Goal: Task Accomplishment & Management: Manage account settings

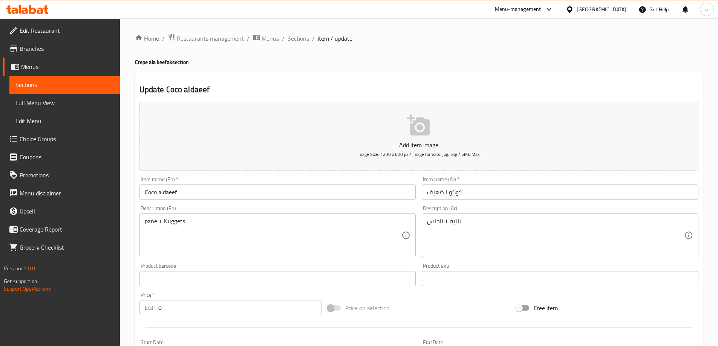
scroll to position [269, 0]
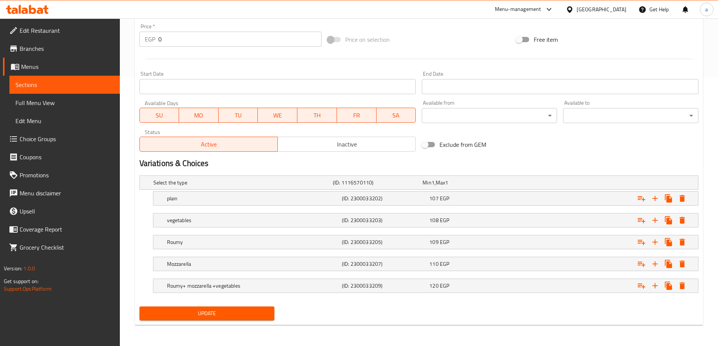
click at [574, 8] on icon at bounding box center [570, 10] width 8 height 8
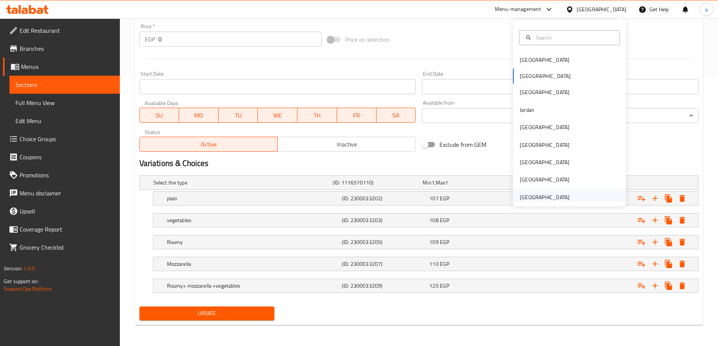
click at [548, 191] on div "United Arab Emirates" at bounding box center [545, 197] width 62 height 17
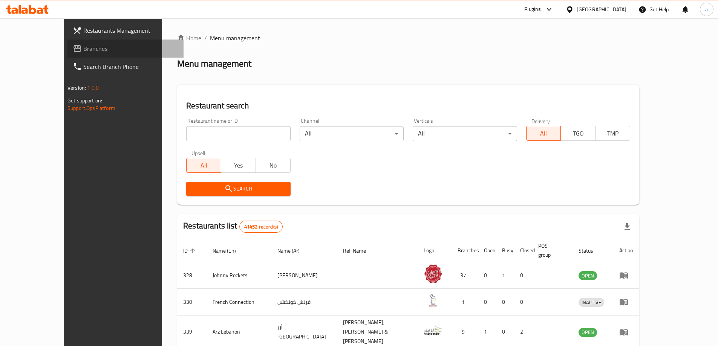
click at [83, 47] on span "Branches" at bounding box center [130, 48] width 94 height 9
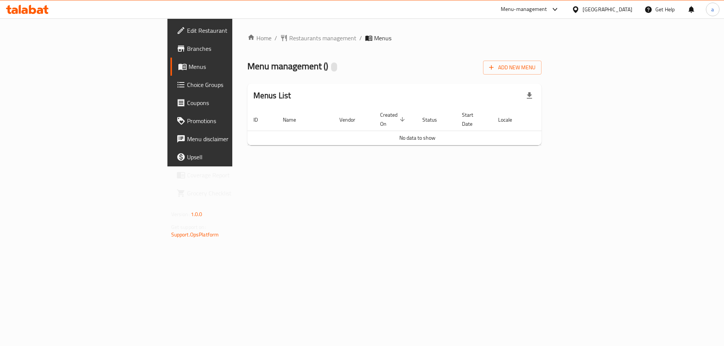
click at [170, 55] on link "Branches" at bounding box center [229, 49] width 118 height 18
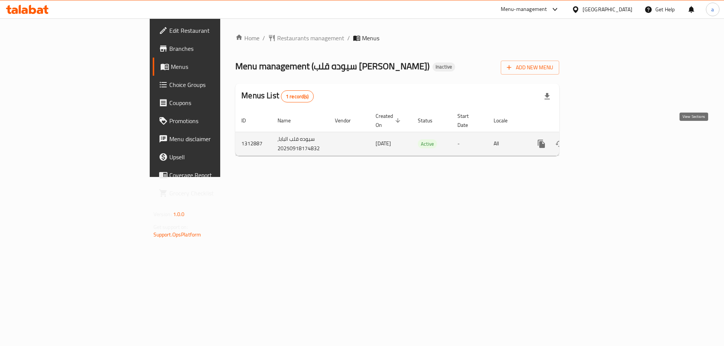
click at [604, 140] on link "enhanced table" at bounding box center [595, 144] width 18 height 18
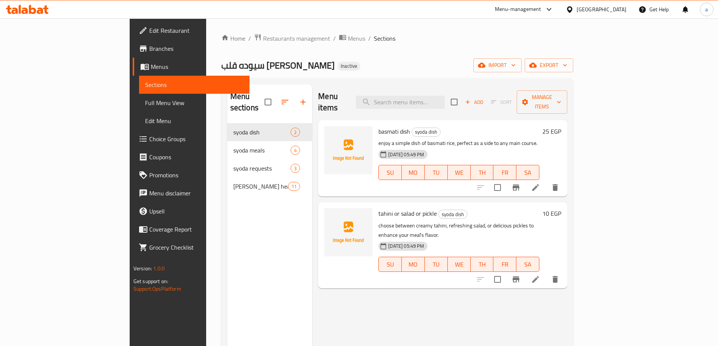
click at [151, 70] on span "Menus" at bounding box center [197, 66] width 93 height 9
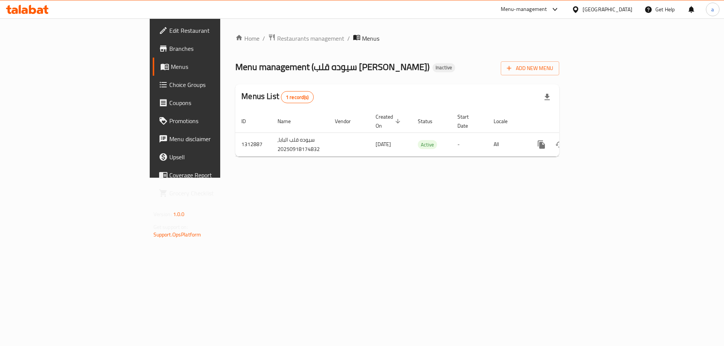
click at [153, 53] on link "Branches" at bounding box center [212, 49] width 118 height 18
